Goal: Task Accomplishment & Management: Manage account settings

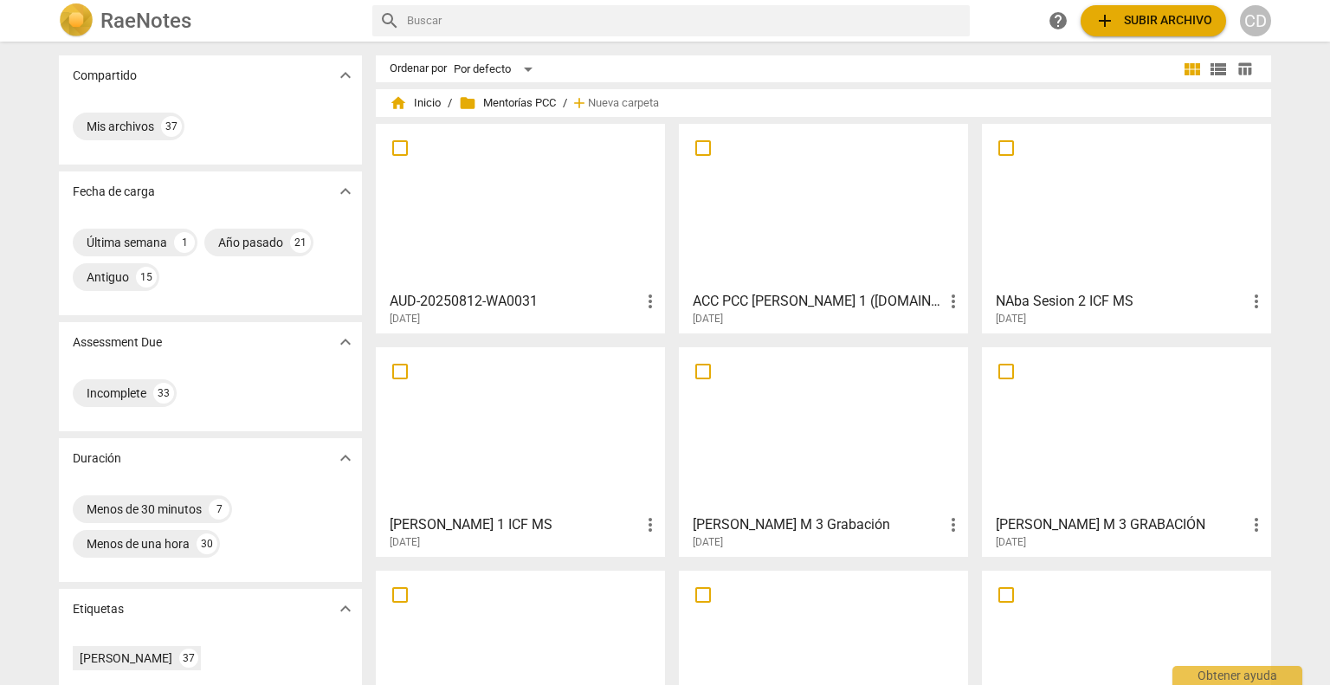
click at [564, 259] on div at bounding box center [520, 206] width 277 height 153
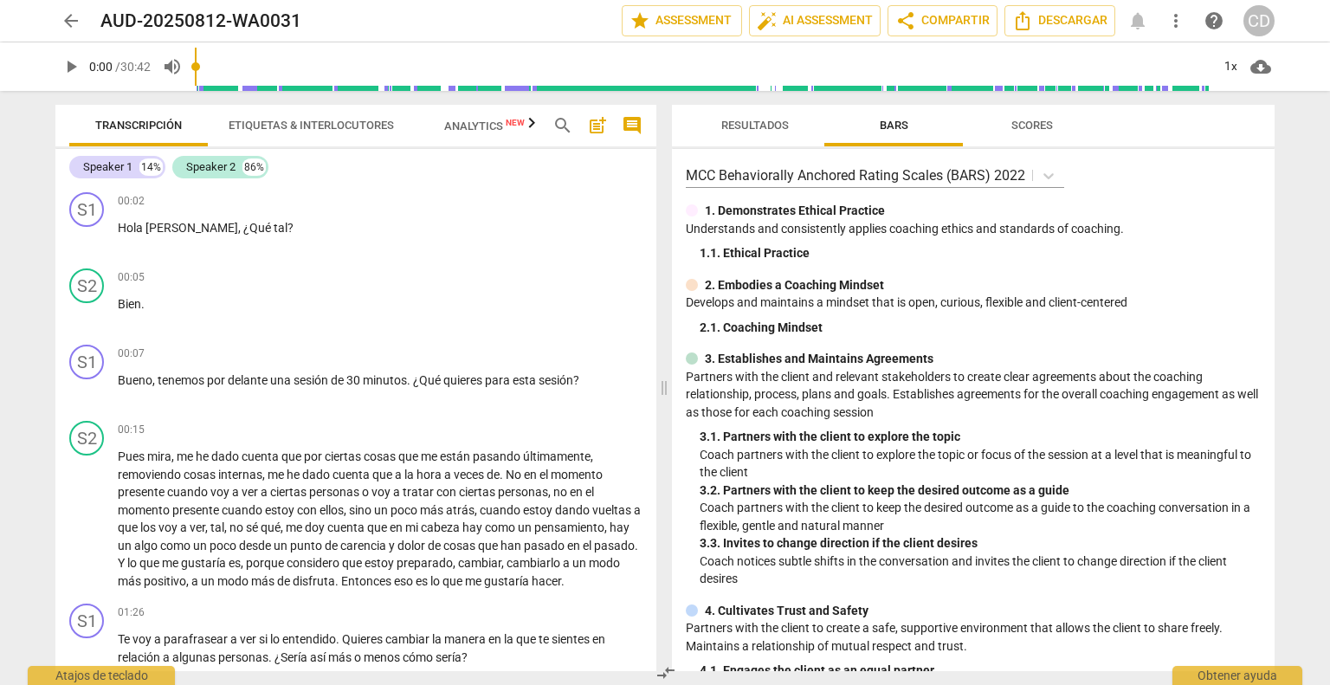
click at [73, 23] on span "arrow_back" at bounding box center [71, 20] width 21 height 21
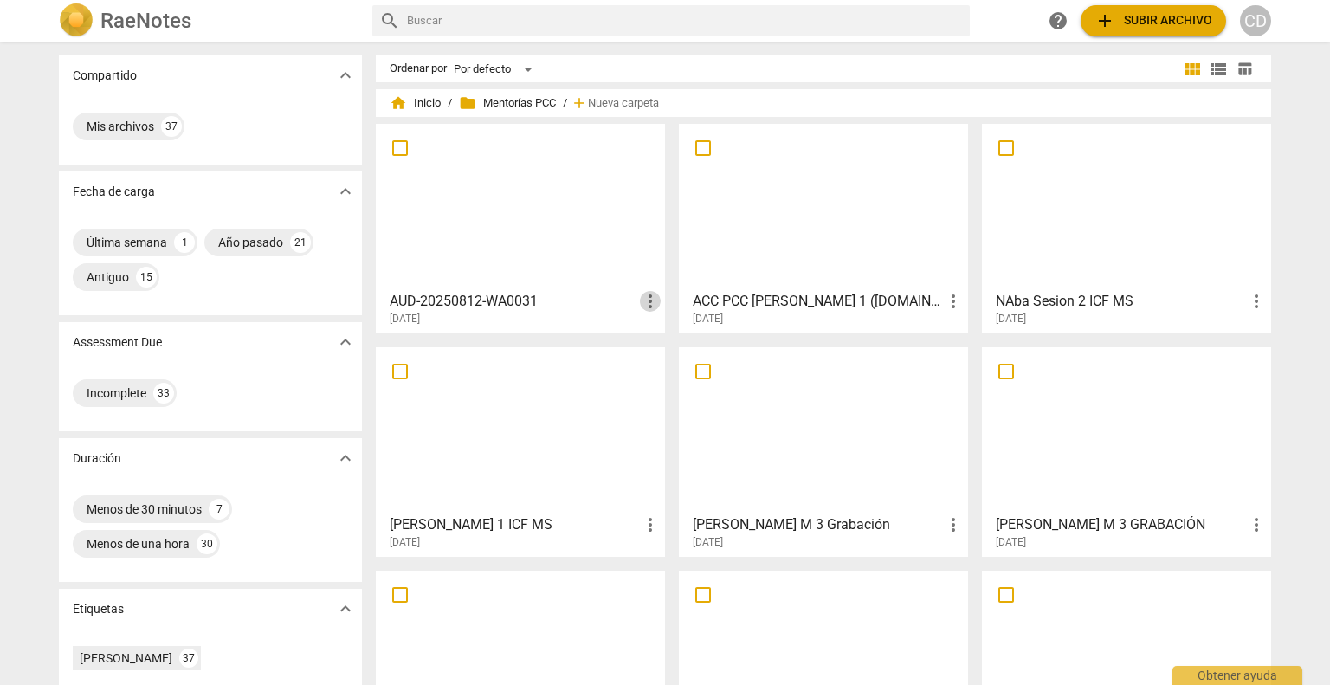
click at [643, 299] on span "more_vert" at bounding box center [650, 301] width 21 height 21
click at [643, 300] on li "Mover" at bounding box center [670, 302] width 66 height 42
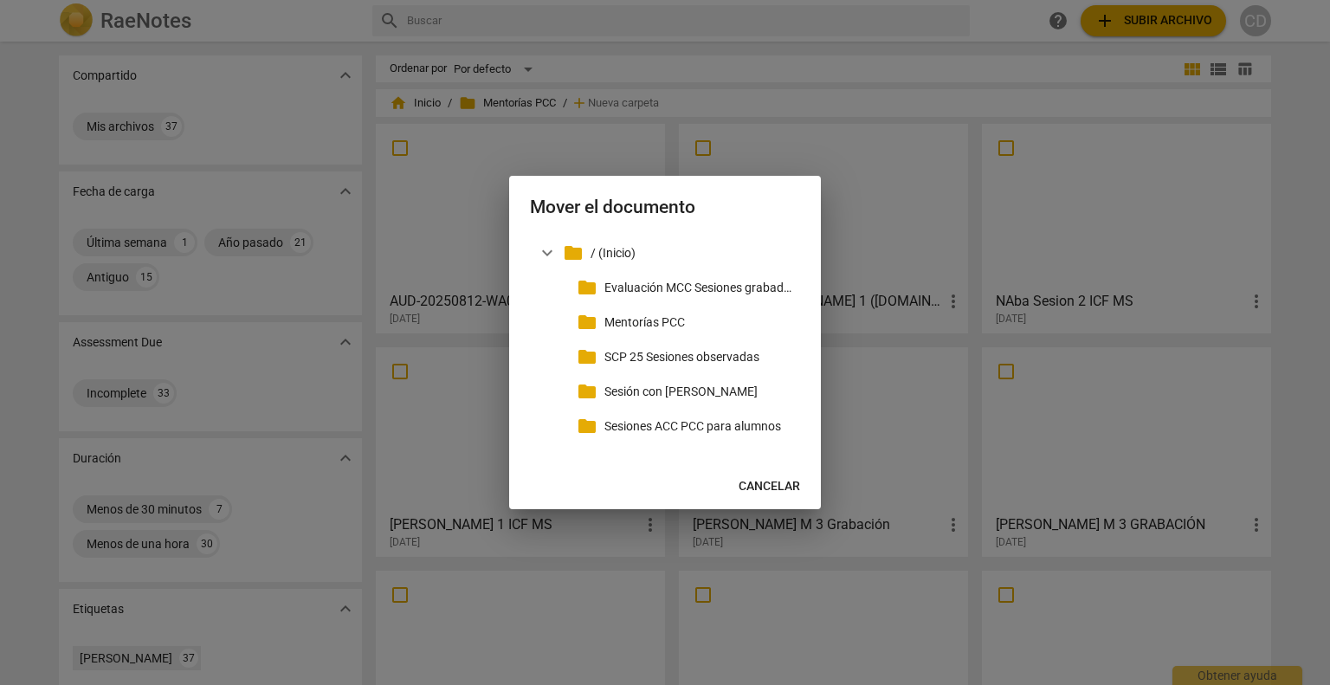
click at [468, 242] on div at bounding box center [665, 342] width 1330 height 685
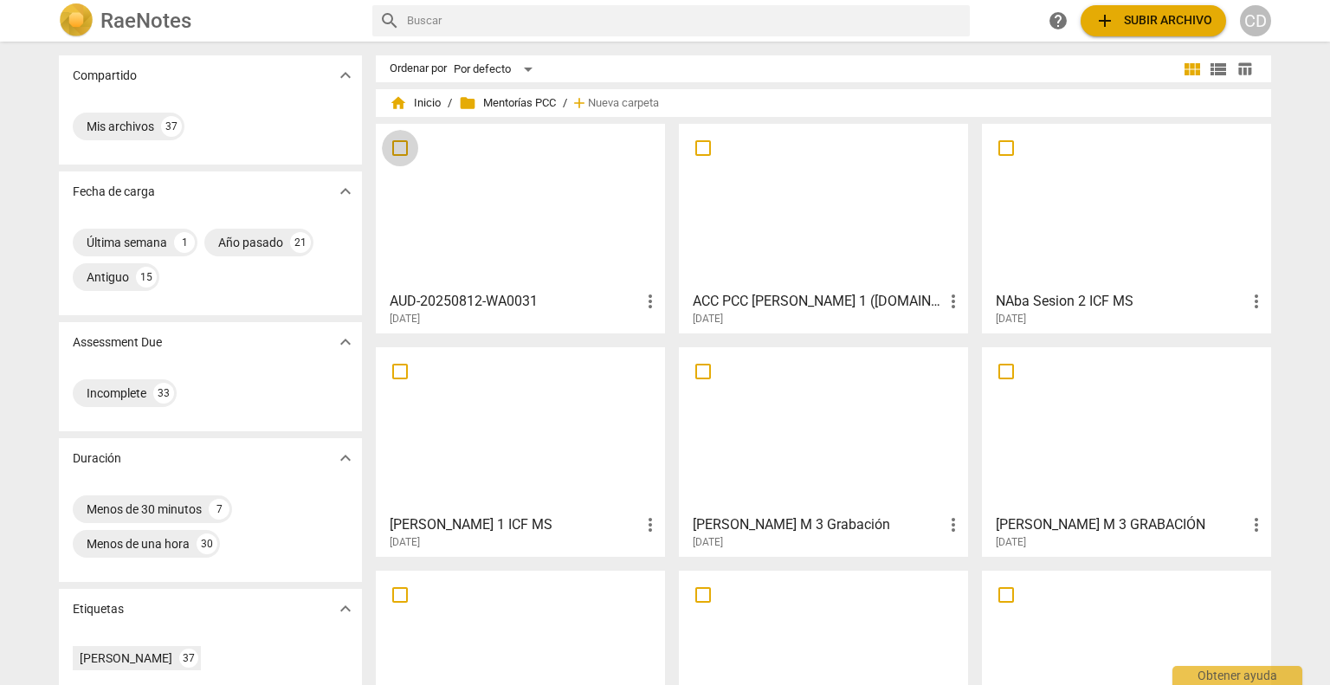
click at [397, 148] on input "checkbox" at bounding box center [400, 148] width 36 height 21
checkbox input "false"
click at [397, 148] on input "checkbox" at bounding box center [400, 148] width 36 height 21
click at [656, 304] on span "more_vert" at bounding box center [650, 301] width 21 height 21
click at [620, 311] on div at bounding box center [665, 342] width 1330 height 685
